Goal: Transaction & Acquisition: Register for event/course

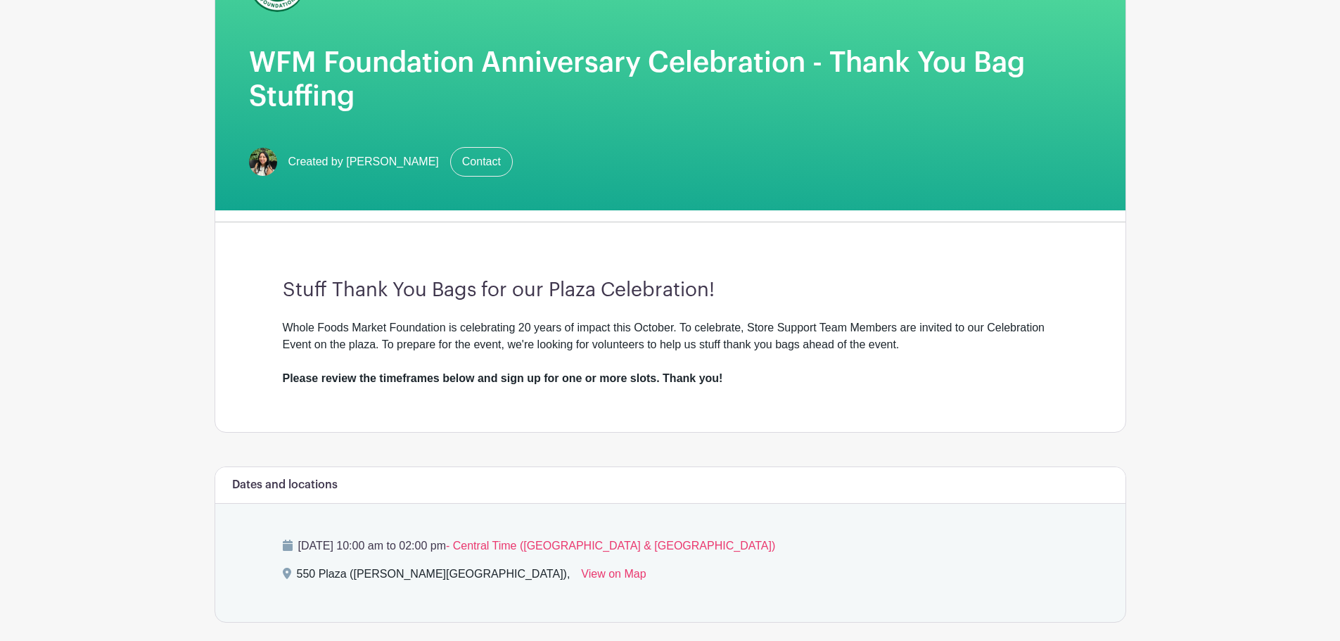
scroll to position [211, 0]
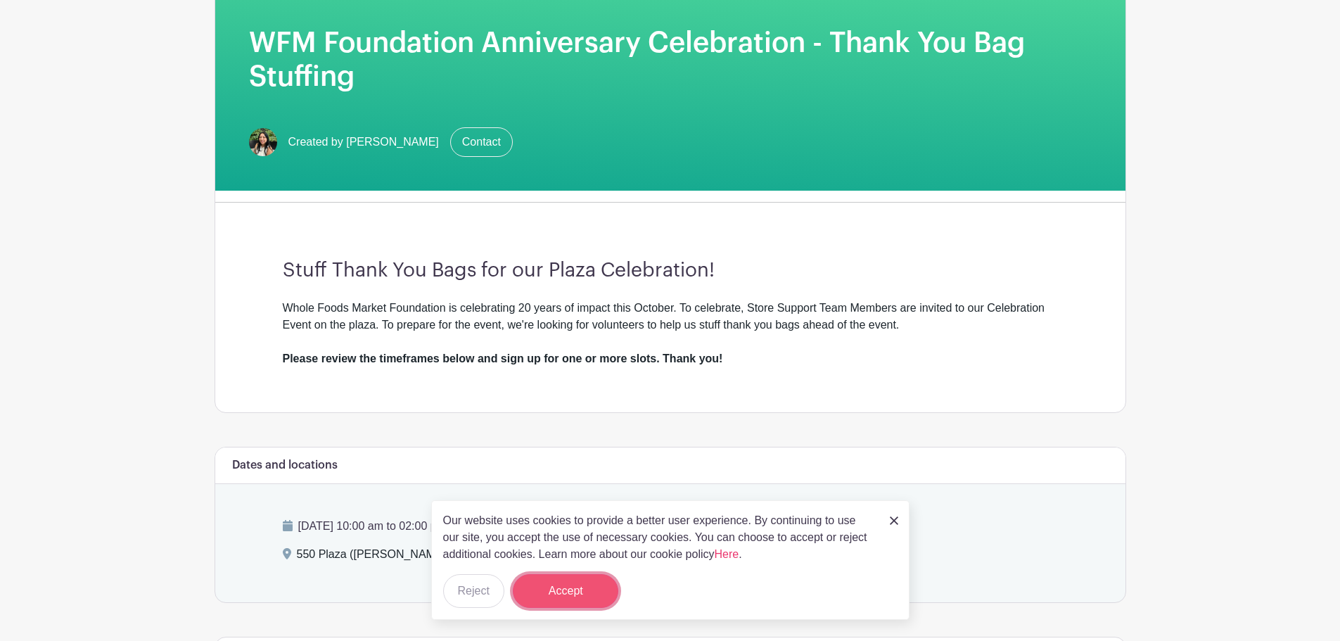
click at [592, 598] on button "Accept" at bounding box center [565, 591] width 105 height 34
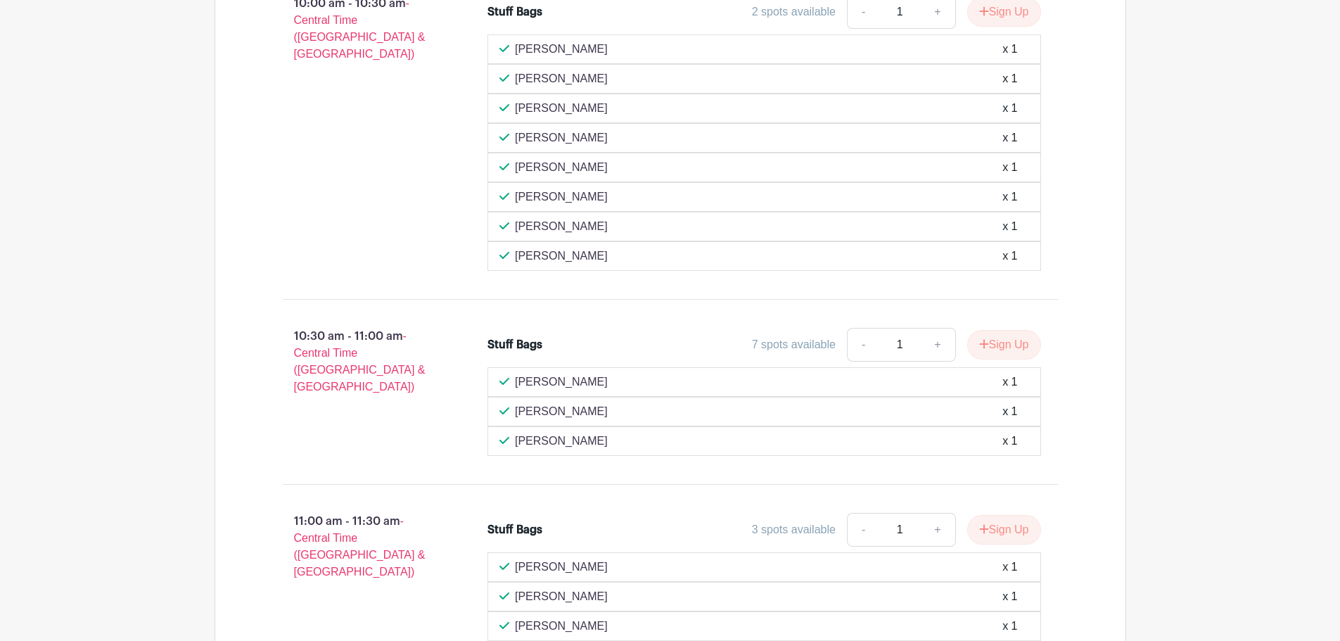
scroll to position [914, 0]
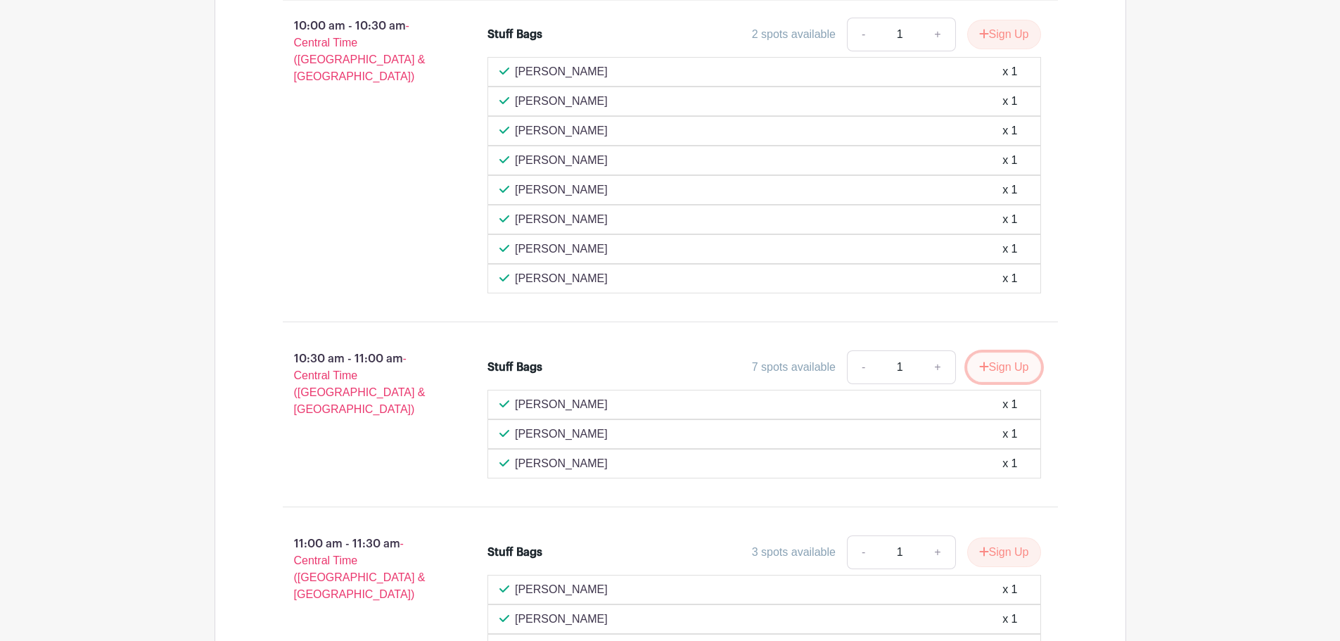
click at [1001, 365] on button "Sign Up" at bounding box center [1004, 367] width 74 height 30
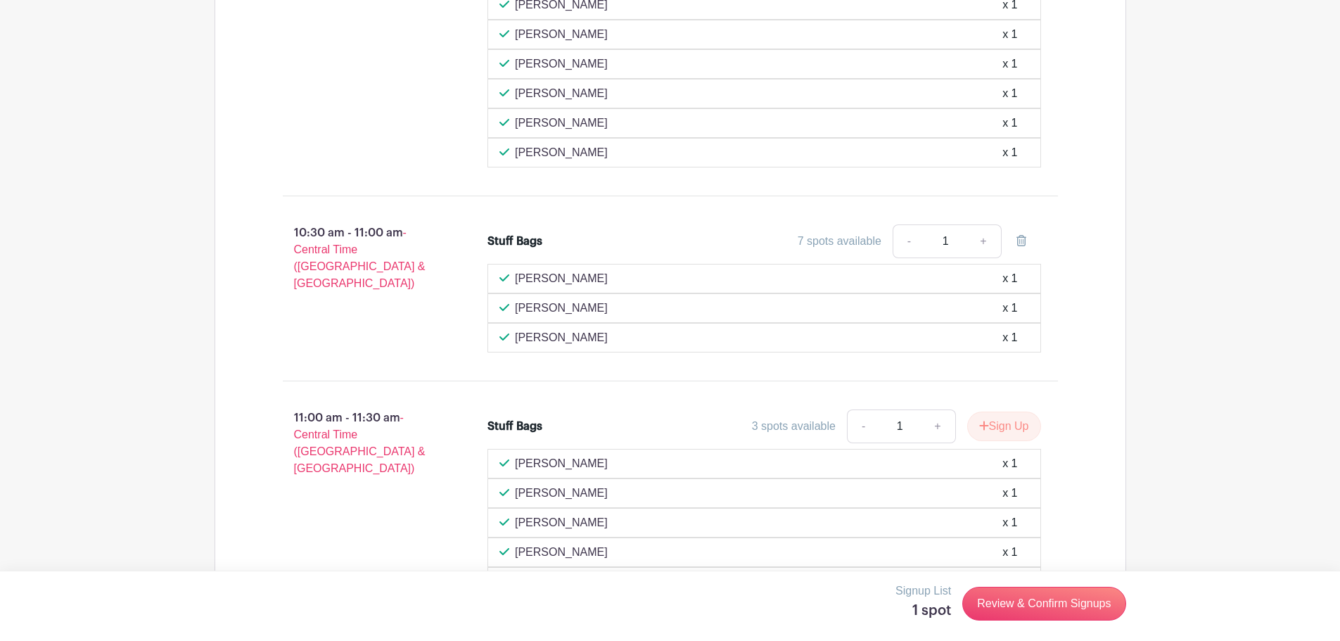
scroll to position [1055, 0]
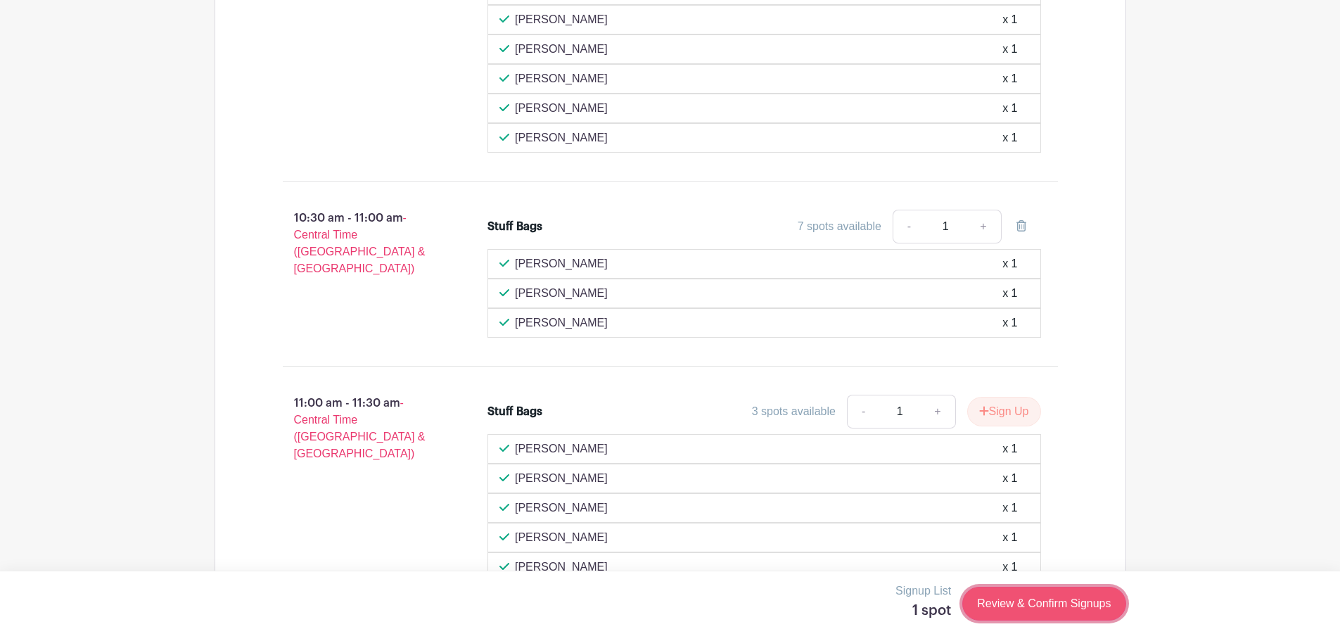
click at [1008, 598] on link "Review & Confirm Signups" at bounding box center [1043, 604] width 163 height 34
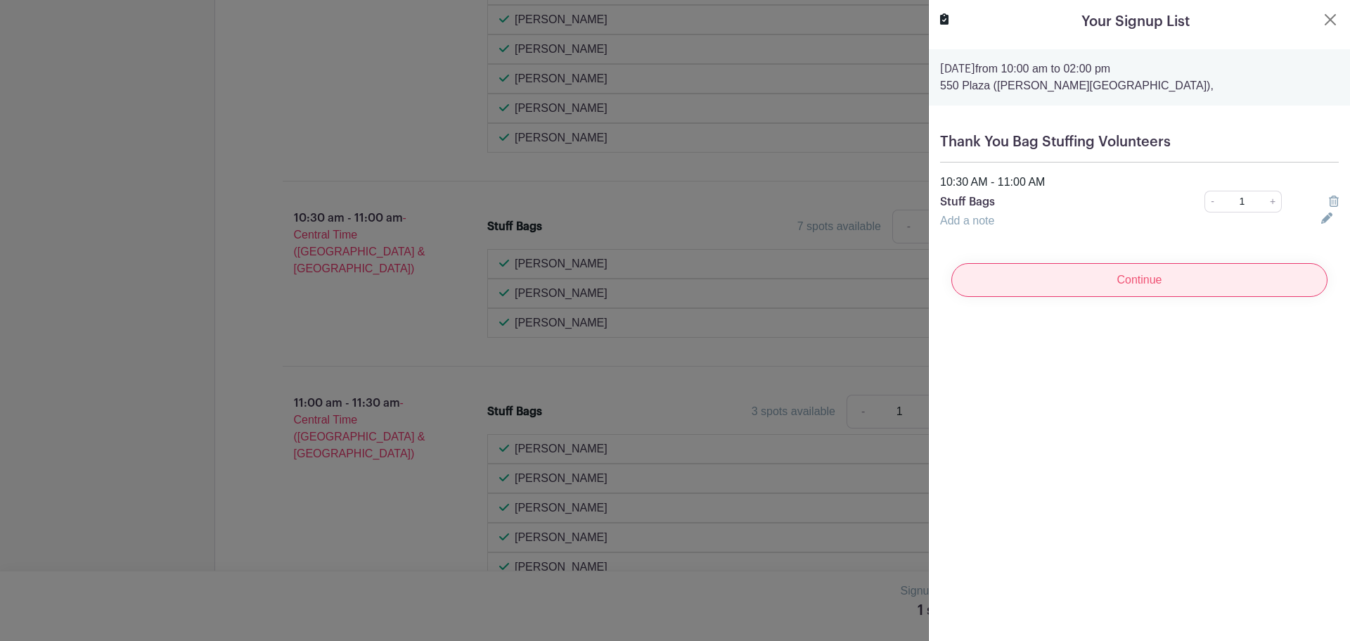
click at [1067, 276] on input "Continue" at bounding box center [1139, 280] width 376 height 34
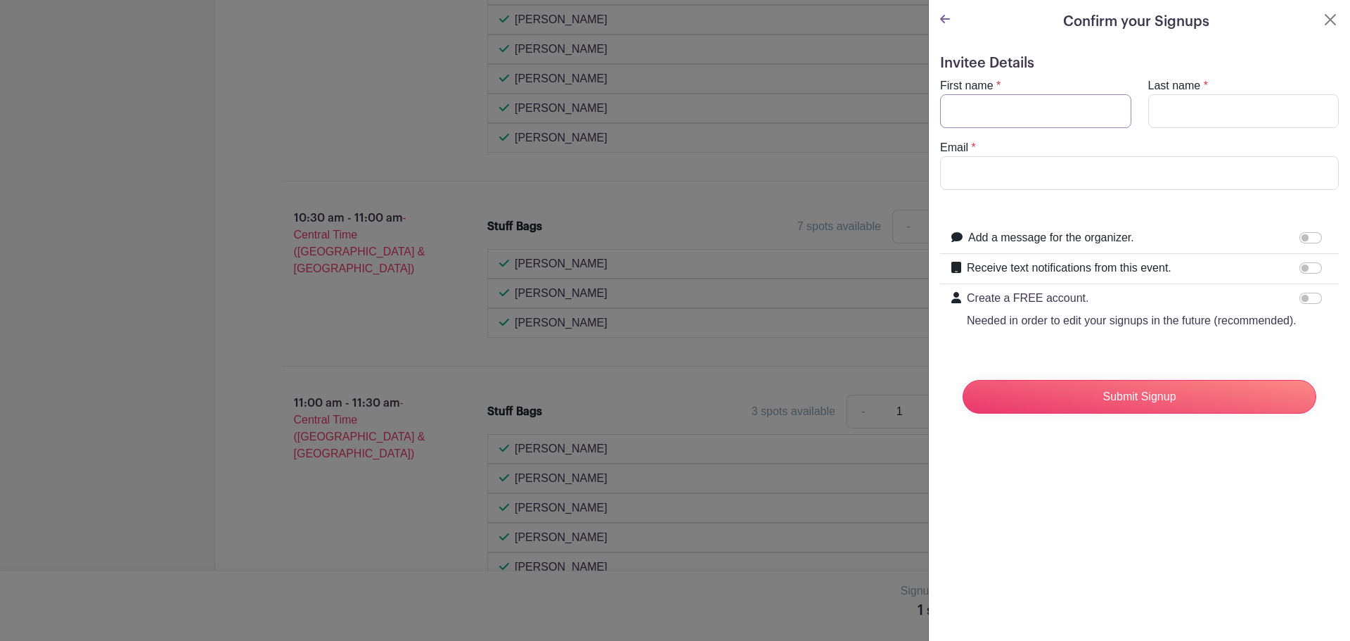
click at [1060, 124] on input "First name" at bounding box center [1035, 111] width 191 height 34
type input "[PERSON_NAME]"
type input "Umlas"
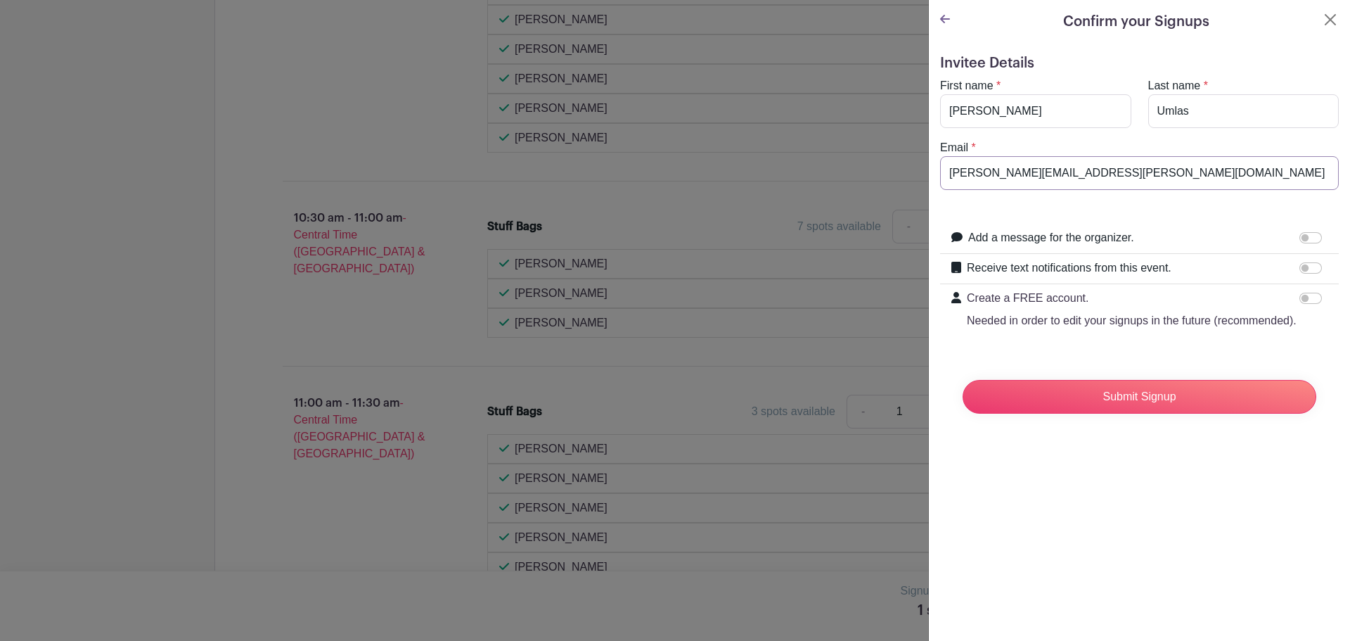
drag, startPoint x: 1085, startPoint y: 174, endPoint x: 1020, endPoint y: 176, distance: 65.4
click at [1020, 176] on input "[PERSON_NAME][EMAIL_ADDRESS][PERSON_NAME][DOMAIN_NAME]" at bounding box center [1139, 173] width 399 height 34
type input "[PERSON_NAME][EMAIL_ADDRESS][PERSON_NAME][DOMAIN_NAME]"
click at [1160, 403] on input "Submit Signup" at bounding box center [1140, 397] width 354 height 34
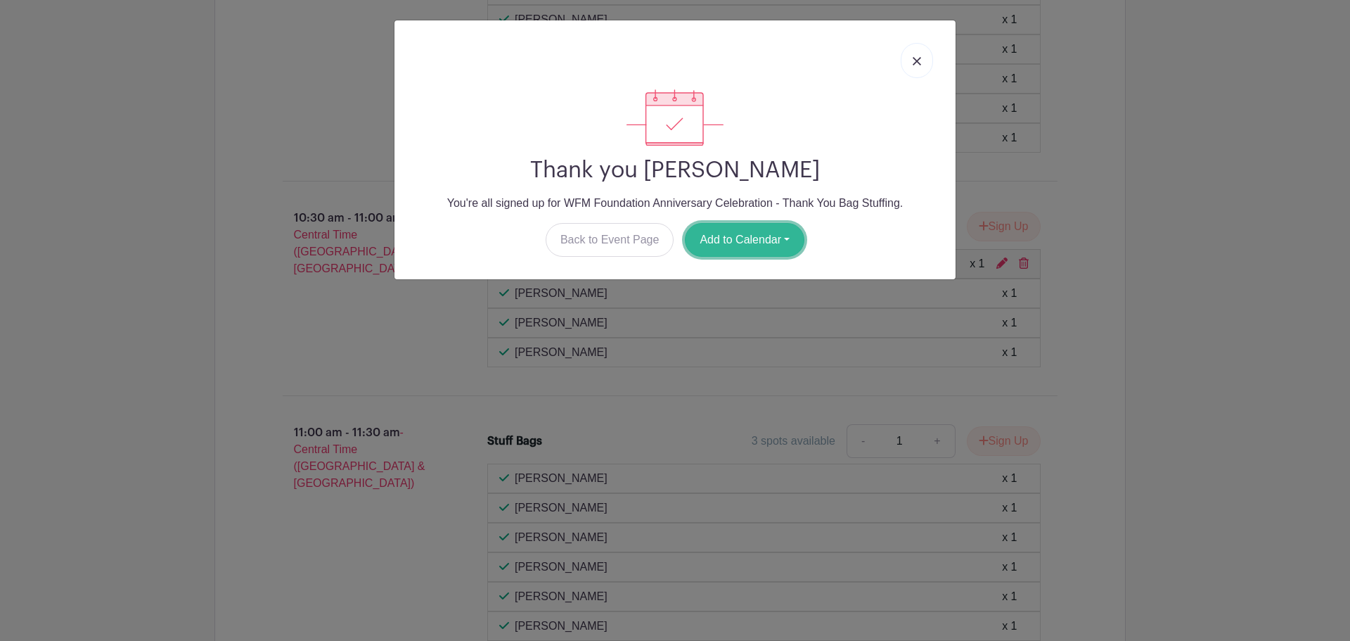
click at [759, 254] on button "Add to Calendar" at bounding box center [745, 240] width 120 height 34
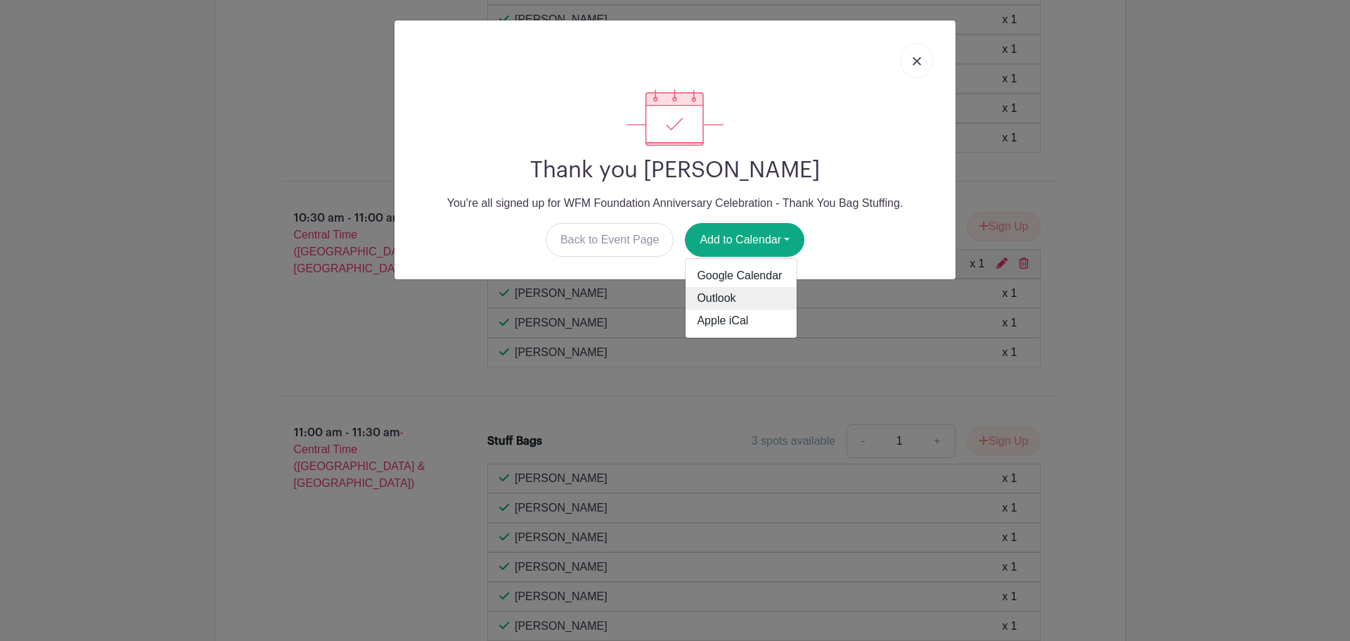
click at [748, 295] on link "Outlook" at bounding box center [741, 298] width 111 height 23
click at [924, 64] on link at bounding box center [917, 60] width 32 height 35
